Goal: Navigation & Orientation: Find specific page/section

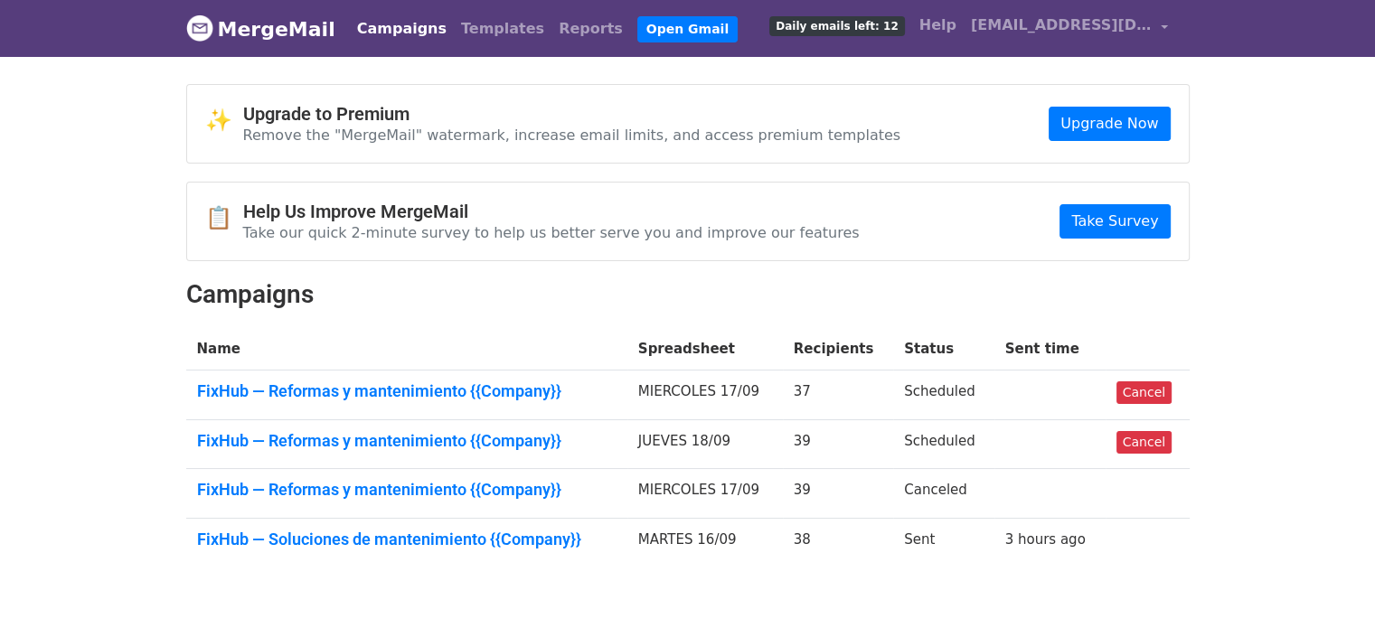
click at [373, 27] on link "Campaigns" at bounding box center [402, 29] width 104 height 36
click at [466, 25] on link "Templates" at bounding box center [503, 29] width 98 height 36
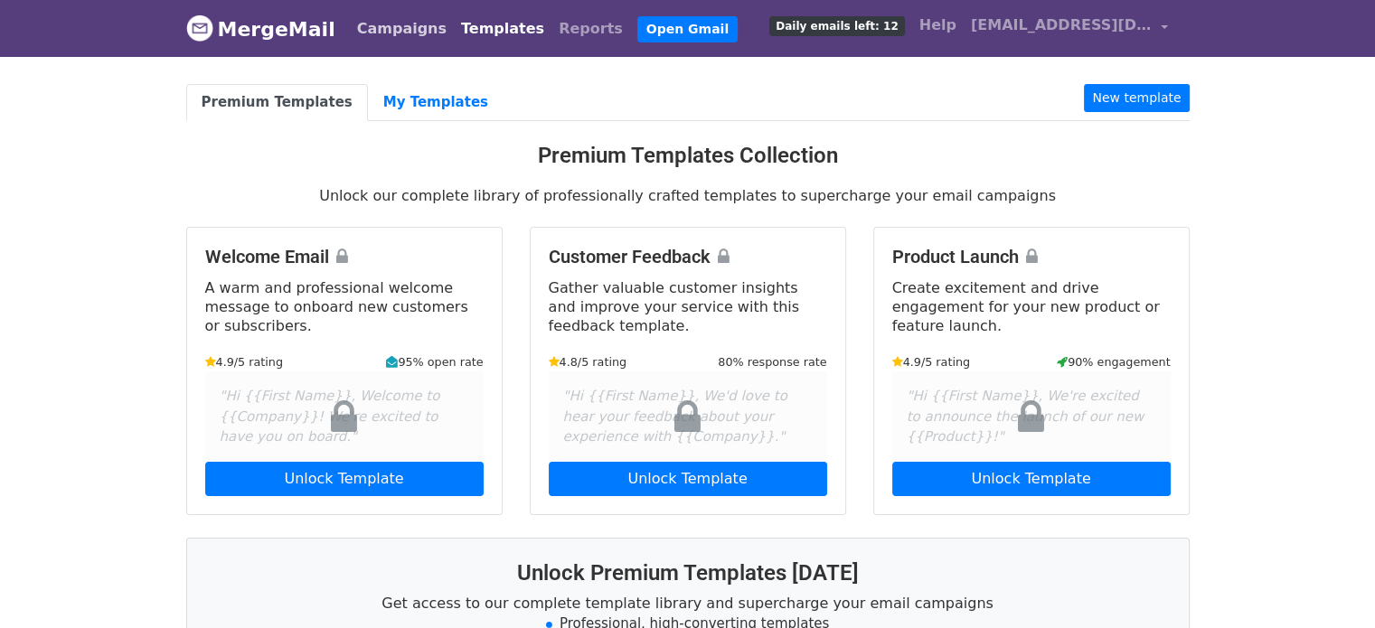
click at [380, 24] on link "Campaigns" at bounding box center [402, 29] width 104 height 36
